Goal: Information Seeking & Learning: Learn about a topic

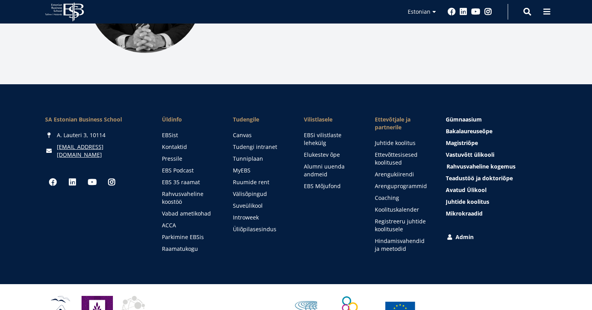
scroll to position [1130, 0]
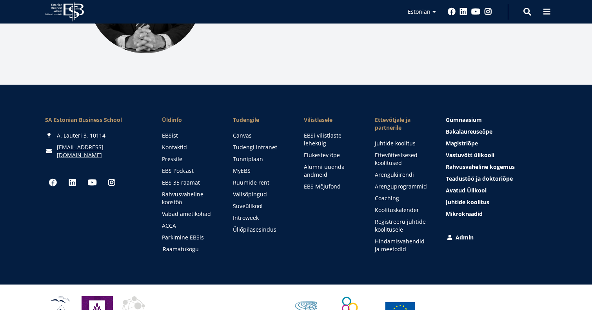
click at [186, 246] on link "Raamatukogu" at bounding box center [190, 250] width 55 height 8
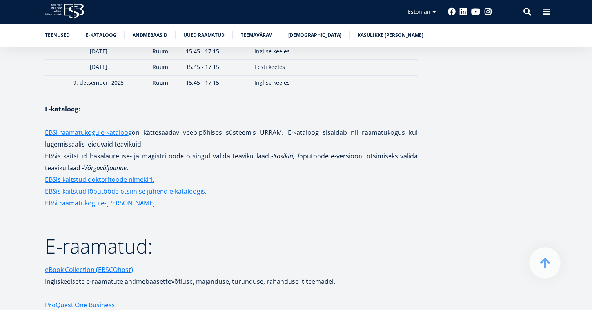
scroll to position [1186, 0]
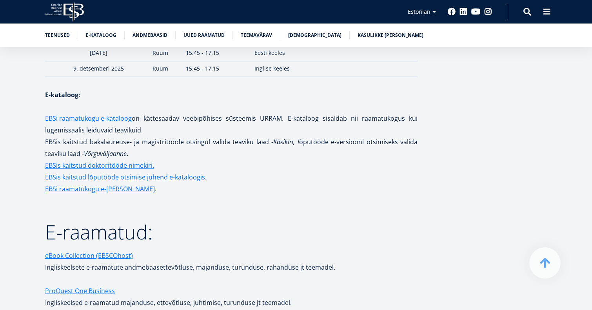
click at [98, 113] on link "EBSi raamatukogu e-kataloog" at bounding box center [88, 119] width 87 height 12
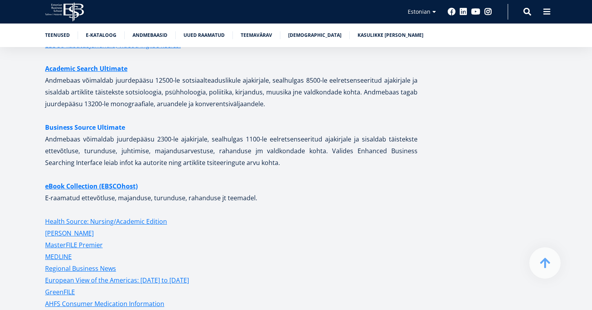
scroll to position [1726, 0]
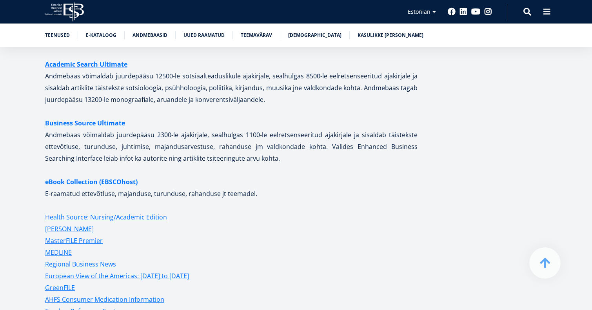
click at [94, 178] on strong "eBook Collection (EBSCOhost)" at bounding box center [91, 182] width 93 height 9
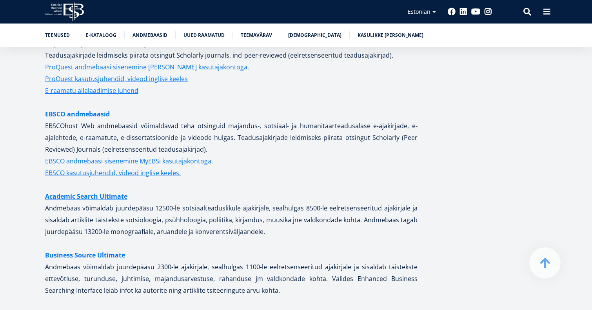
scroll to position [1591, 0]
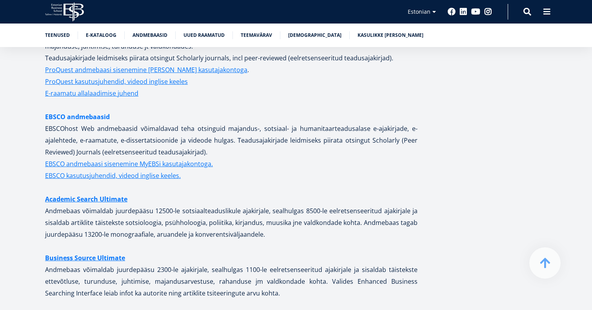
click at [97, 111] on link "EBSCO andmebaasid" at bounding box center [77, 117] width 65 height 12
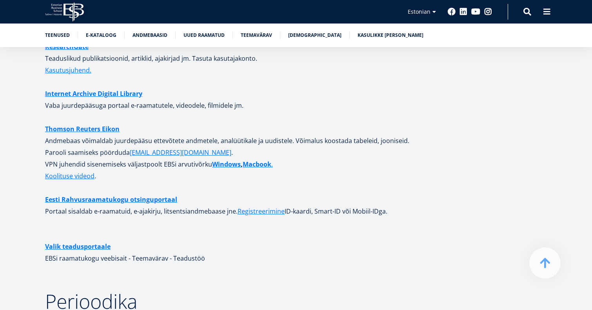
scroll to position [2110, 0]
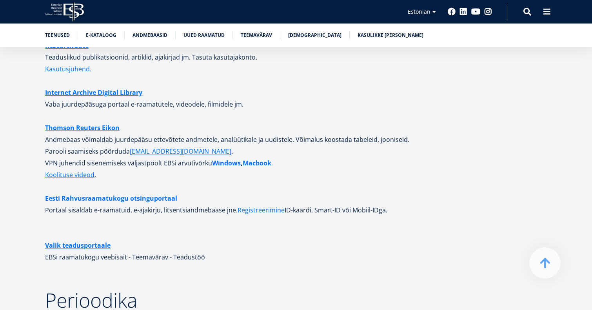
click at [164, 193] on link "Eesti Rahvusraamatukogu otsinguportaal" at bounding box center [111, 199] width 132 height 12
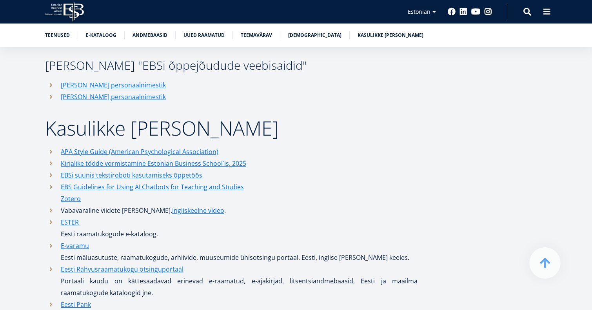
scroll to position [3667, 0]
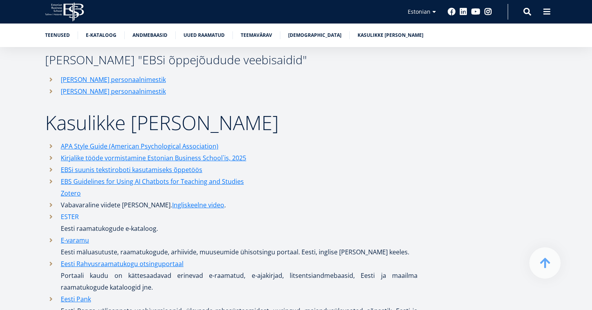
click at [75, 211] on link "ESTER" at bounding box center [70, 217] width 18 height 12
